Goal: Leave review/rating: Leave review/rating

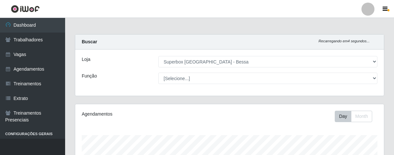
select select "206"
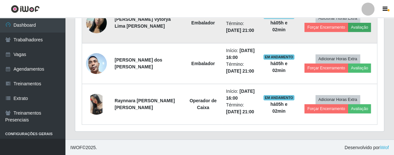
scroll to position [135, 308]
click at [359, 27] on button "Avaliação" at bounding box center [359, 27] width 23 height 9
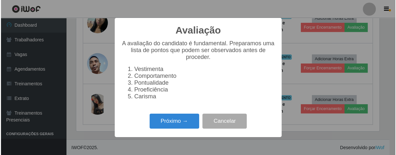
scroll to position [135, 305]
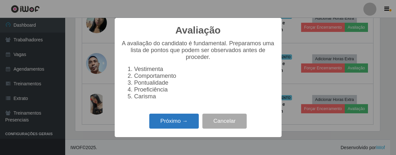
click at [173, 129] on button "Próximo →" at bounding box center [173, 121] width 49 height 15
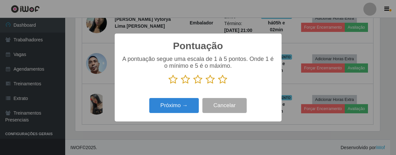
scroll to position [325515, 325346]
click at [223, 80] on icon at bounding box center [222, 80] width 9 height 10
click at [218, 84] on input "radio" at bounding box center [218, 84] width 0 height 0
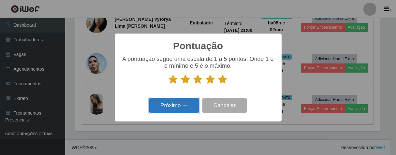
click at [185, 103] on button "Próximo →" at bounding box center [173, 105] width 49 height 15
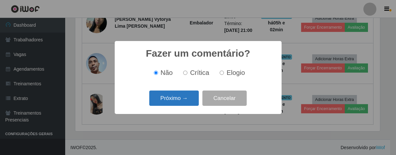
click at [187, 104] on button "Próximo →" at bounding box center [173, 98] width 49 height 15
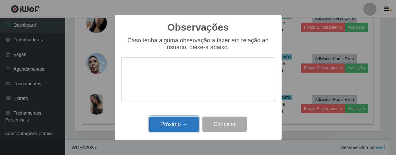
click at [192, 132] on button "Próximo →" at bounding box center [173, 124] width 49 height 15
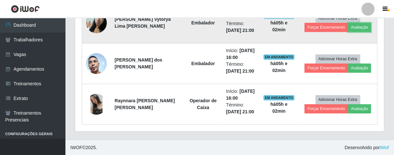
scroll to position [135, 308]
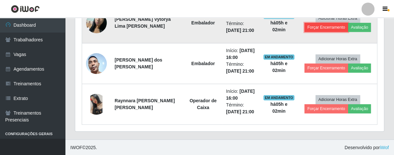
click at [316, 31] on button "Forçar Encerramento" at bounding box center [326, 27] width 44 height 9
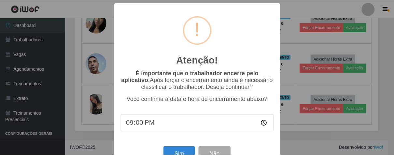
scroll to position [22, 0]
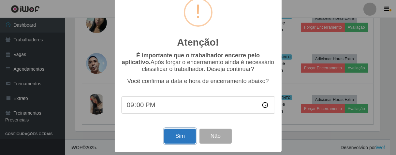
click at [177, 129] on button "Sim" at bounding box center [180, 136] width 32 height 15
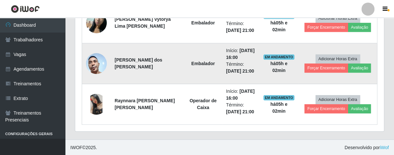
scroll to position [135, 305]
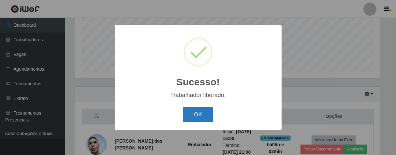
click at [199, 112] on button "OK" at bounding box center [198, 114] width 30 height 15
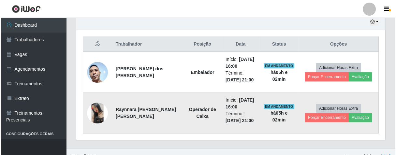
scroll to position [242, 0]
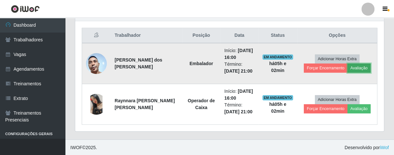
click at [361, 66] on button "Avaliação" at bounding box center [358, 68] width 23 height 9
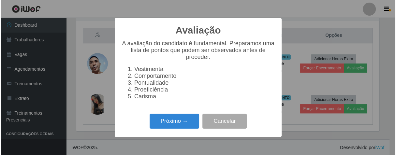
scroll to position [135, 305]
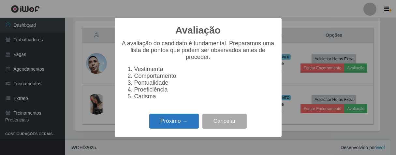
click at [180, 124] on button "Próximo →" at bounding box center [173, 121] width 49 height 15
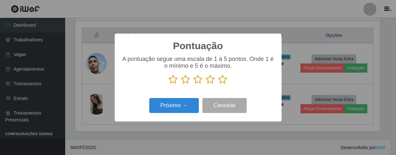
click at [223, 79] on icon at bounding box center [222, 80] width 9 height 10
click at [218, 84] on input "radio" at bounding box center [218, 84] width 0 height 0
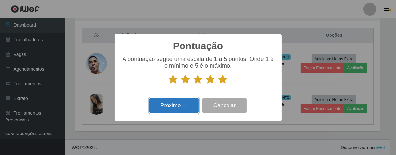
click at [181, 108] on button "Próximo →" at bounding box center [173, 105] width 49 height 15
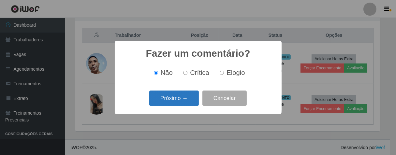
click at [185, 101] on button "Próximo →" at bounding box center [173, 98] width 49 height 15
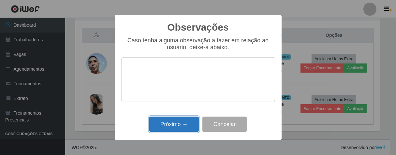
click at [178, 122] on button "Próximo →" at bounding box center [173, 124] width 49 height 15
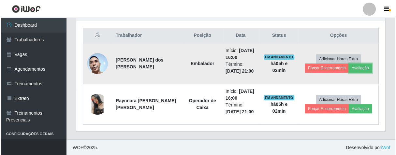
scroll to position [135, 308]
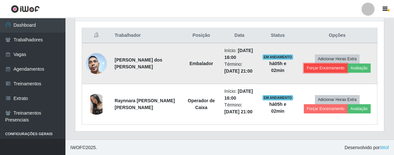
click at [319, 68] on button "Forçar Encerramento" at bounding box center [326, 68] width 44 height 9
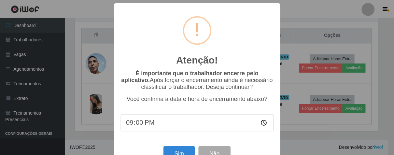
scroll to position [22, 0]
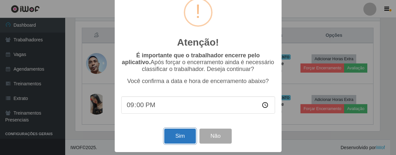
click at [187, 133] on button "Sim" at bounding box center [180, 136] width 32 height 15
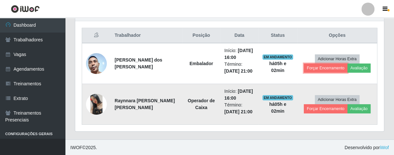
scroll to position [0, 0]
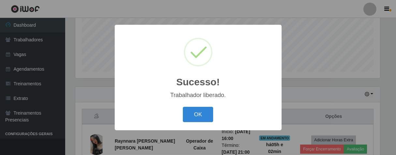
drag, startPoint x: 202, startPoint y: 110, endPoint x: 220, endPoint y: 97, distance: 22.8
click at [202, 110] on button "OK" at bounding box center [198, 114] width 30 height 15
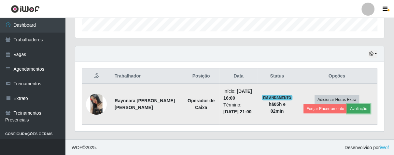
click at [363, 106] on button "Avaliação" at bounding box center [358, 108] width 23 height 9
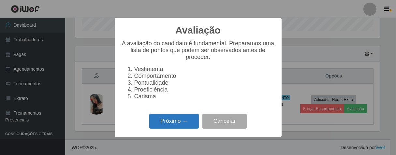
click at [185, 125] on button "Próximo →" at bounding box center [173, 121] width 49 height 15
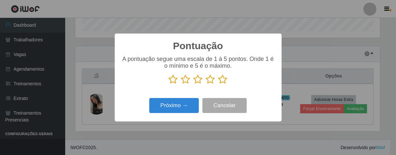
click at [222, 79] on icon at bounding box center [222, 80] width 9 height 10
click at [218, 84] on input "radio" at bounding box center [218, 84] width 0 height 0
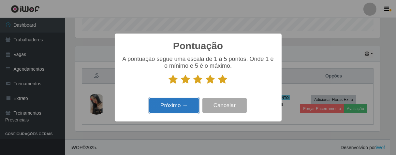
click at [187, 105] on button "Próximo →" at bounding box center [173, 105] width 49 height 15
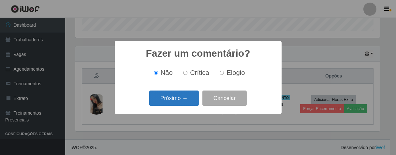
click at [186, 105] on button "Próximo →" at bounding box center [173, 98] width 49 height 15
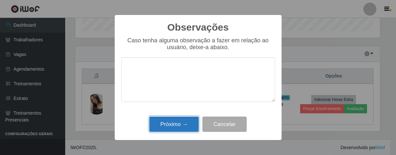
click at [195, 129] on button "Próximo →" at bounding box center [173, 124] width 49 height 15
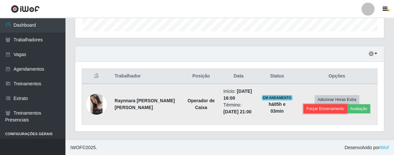
click at [323, 106] on button "Forçar Encerramento" at bounding box center [326, 108] width 44 height 9
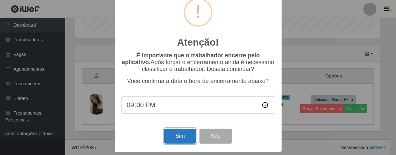
click at [185, 133] on button "Sim" at bounding box center [180, 136] width 32 height 15
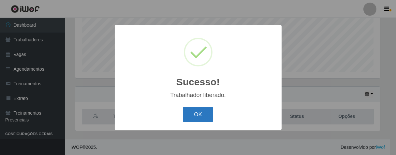
click at [201, 109] on button "OK" at bounding box center [198, 114] width 30 height 15
